Goal: Transaction & Acquisition: Book appointment/travel/reservation

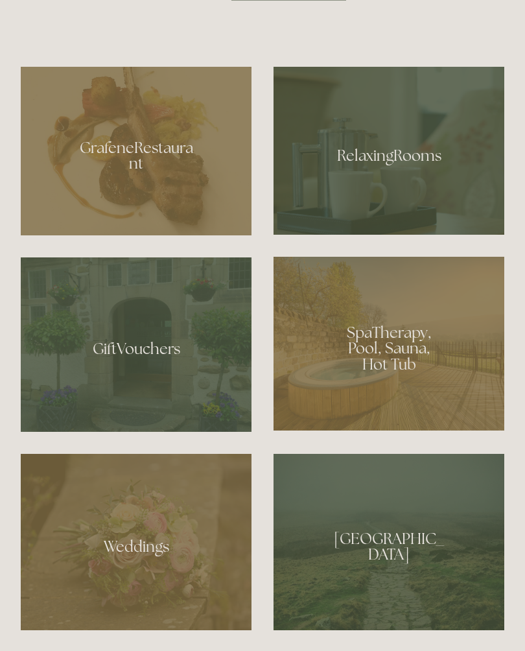
scroll to position [845, 0]
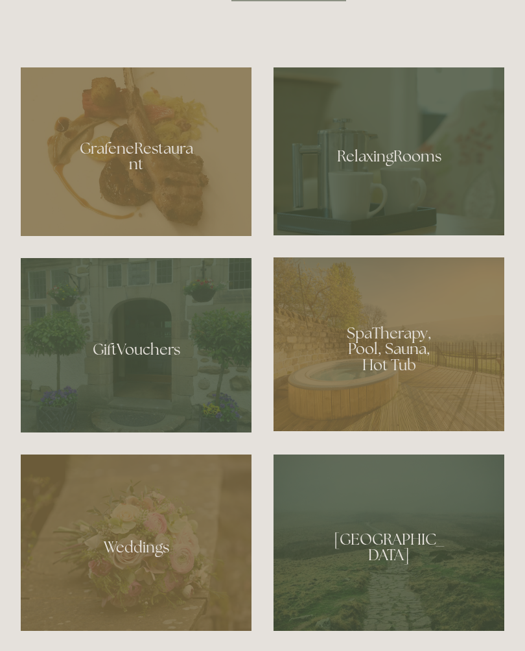
click at [416, 355] on div at bounding box center [389, 344] width 231 height 174
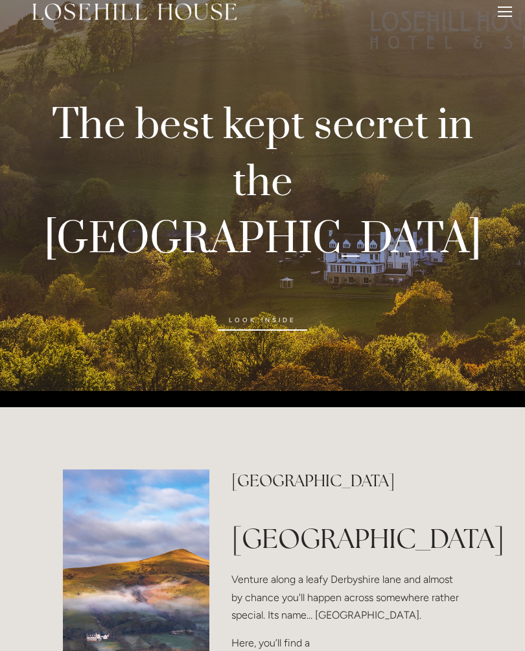
scroll to position [0, 0]
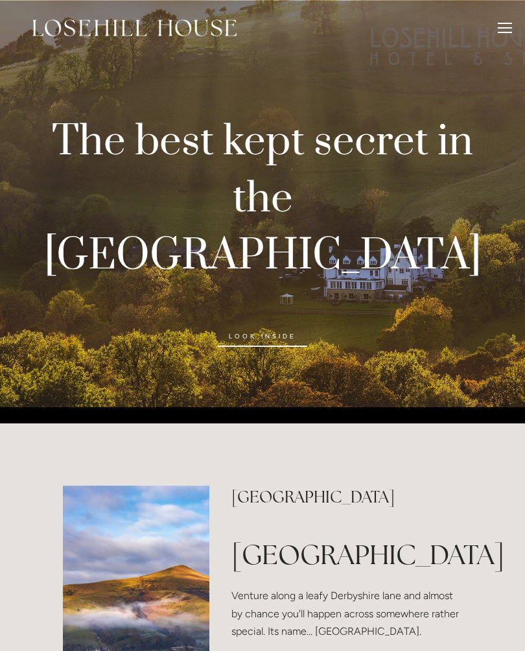
click at [505, 29] on div at bounding box center [505, 30] width 14 height 14
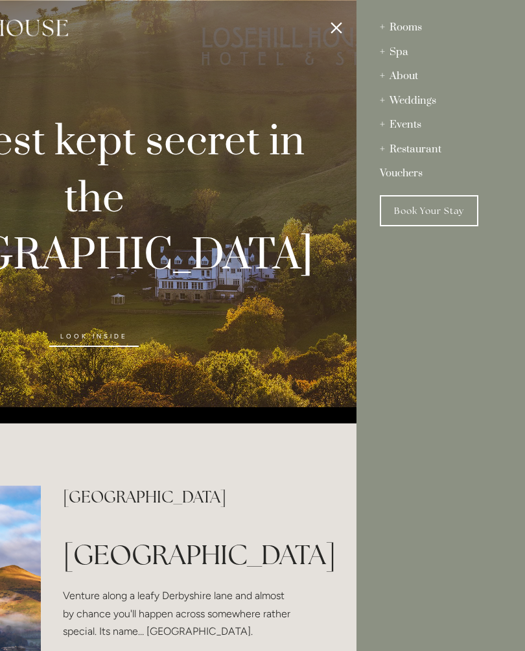
click at [421, 26] on div "Rooms" at bounding box center [441, 28] width 122 height 25
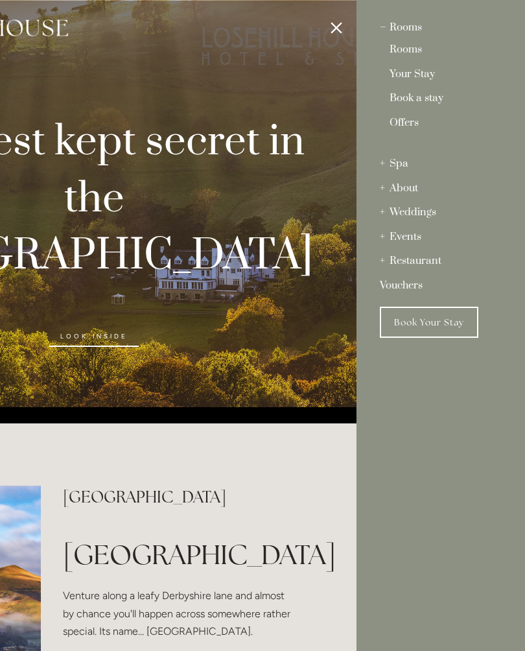
click at [435, 99] on link "Book a stay" at bounding box center [441, 100] width 102 height 15
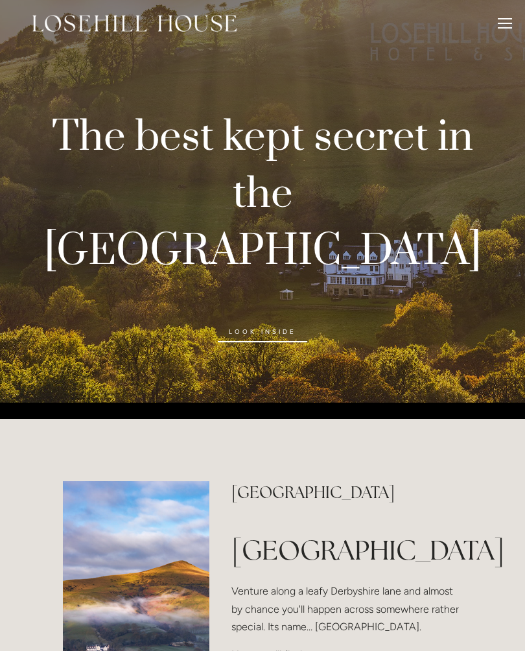
scroll to position [10, 0]
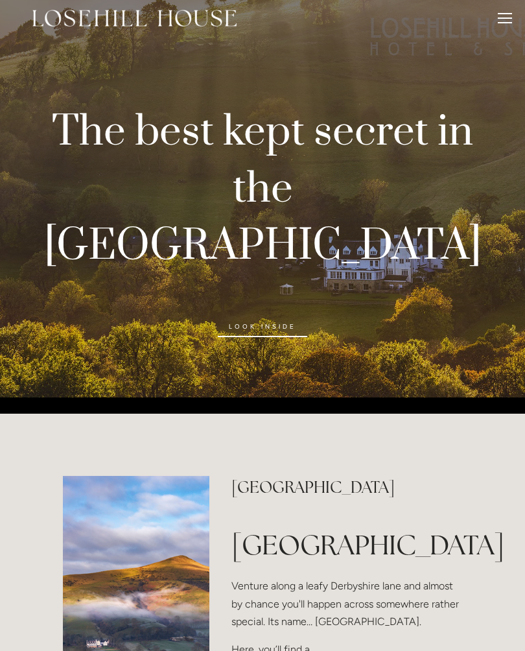
click at [448, 504] on div "[GEOGRAPHIC_DATA] [GEOGRAPHIC_DATA] Venture along a leafy [GEOGRAPHIC_DATA] and…" at bounding box center [347, 629] width 231 height 306
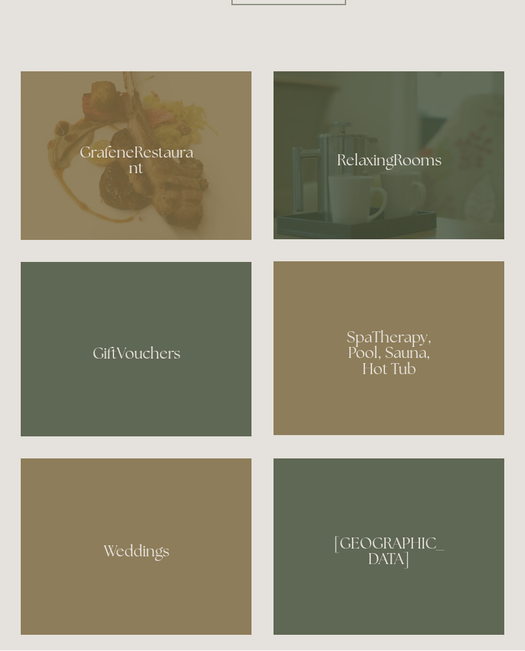
scroll to position [841, 0]
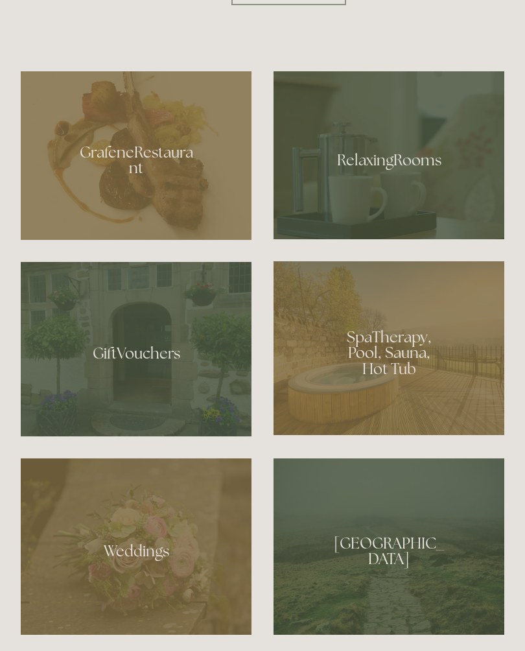
click at [159, 168] on div at bounding box center [136, 155] width 231 height 169
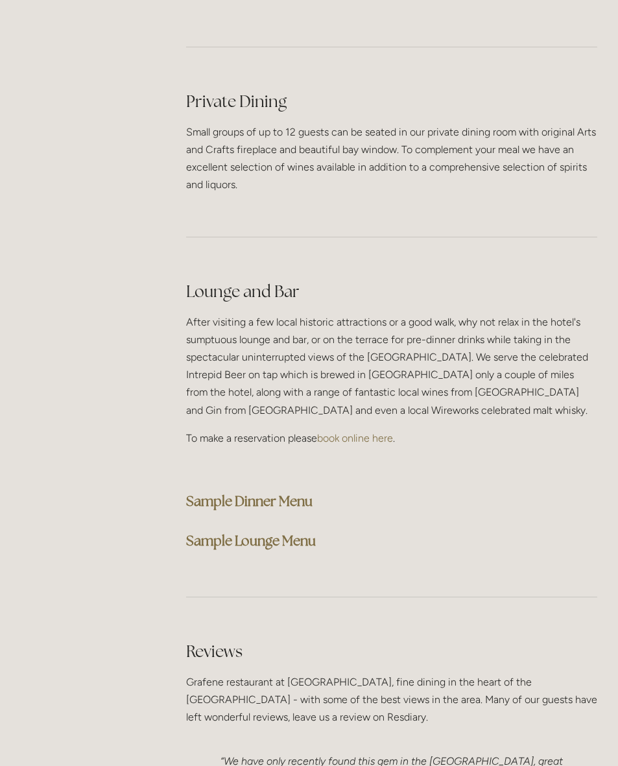
scroll to position [3086, 0]
click at [289, 493] on strong "Sample Dinner Menu" at bounding box center [249, 502] width 126 height 18
